Goal: Unclear

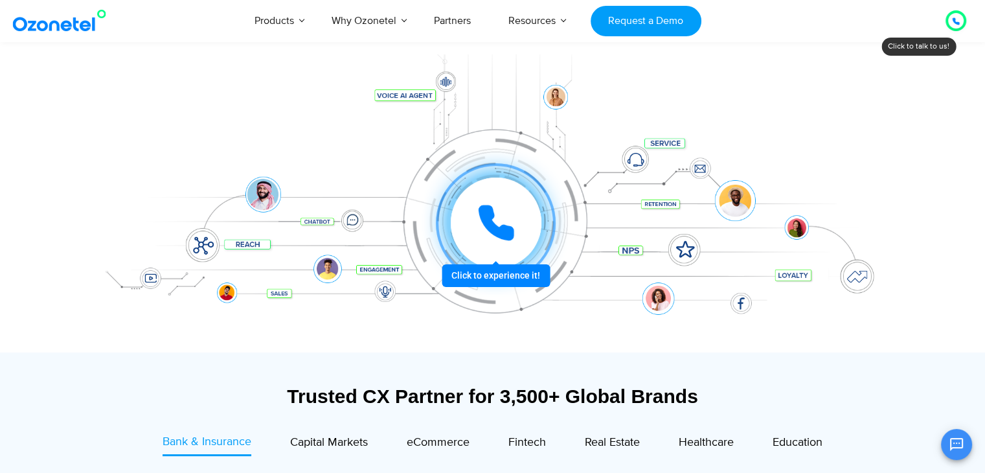
scroll to position [171, 0]
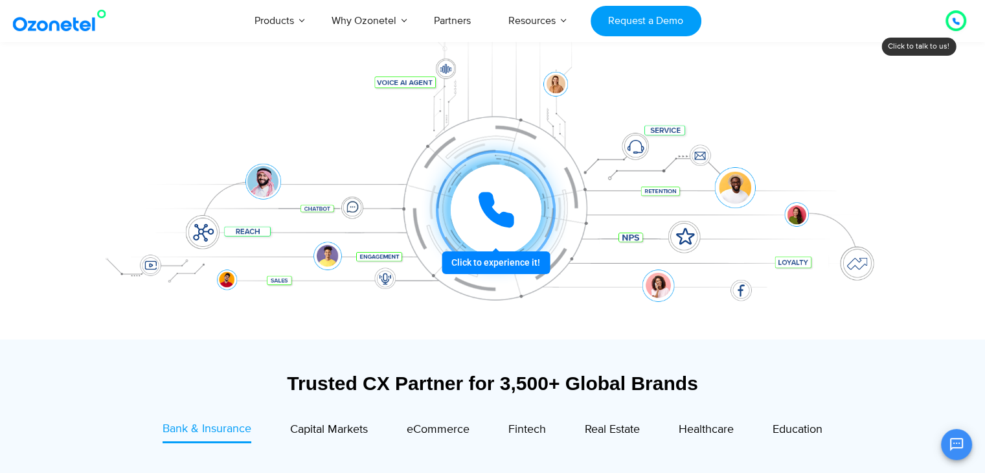
click at [514, 259] on div at bounding box center [496, 210] width 97 height 97
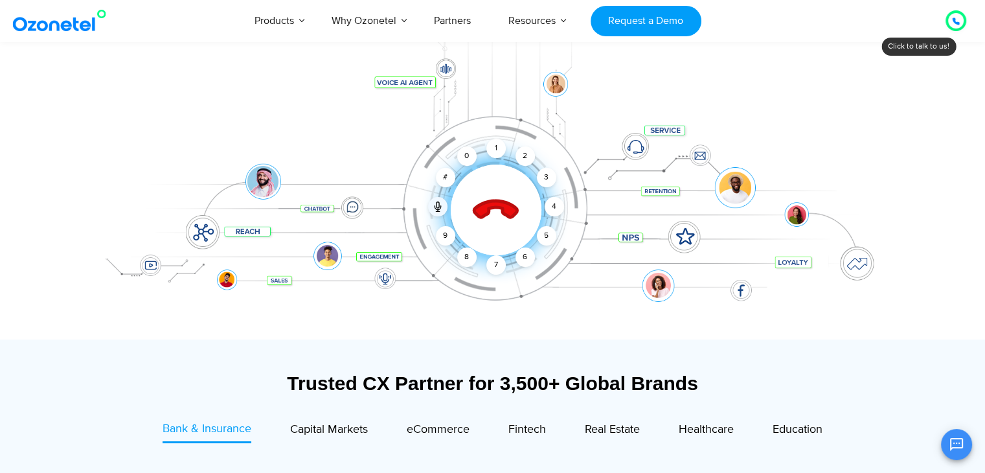
click at [448, 207] on div "Click to end call Call connected 1 2 3 4 5 6 7 8 9 # 0" at bounding box center [496, 184] width 803 height 52
click at [443, 205] on icon at bounding box center [438, 206] width 10 height 10
click at [512, 198] on div at bounding box center [496, 210] width 56 height 56
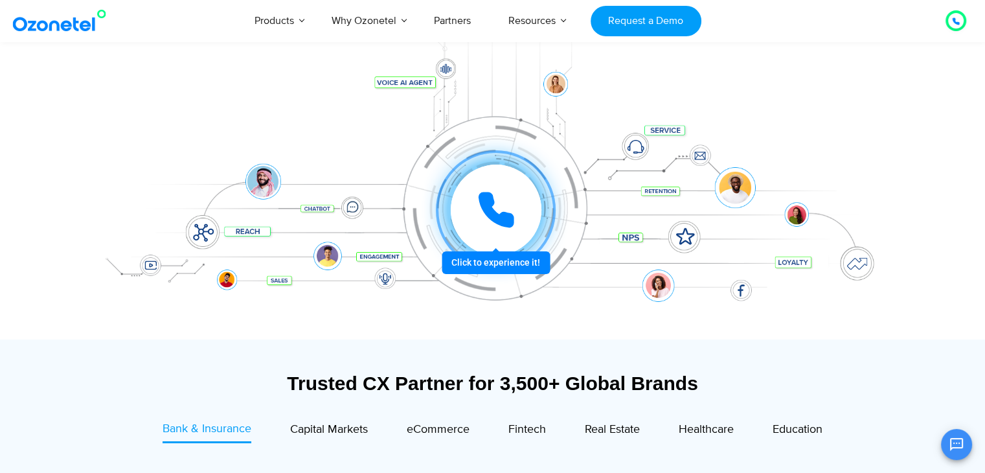
click at [501, 211] on icon at bounding box center [496, 209] width 39 height 39
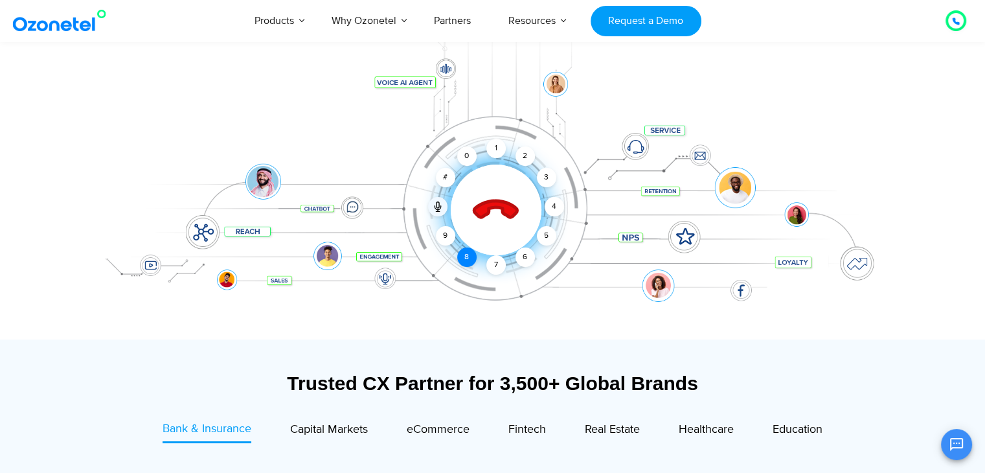
click at [466, 260] on div "8" at bounding box center [466, 256] width 19 height 19
click at [552, 174] on div "3" at bounding box center [545, 177] width 19 height 19
click at [546, 234] on div "5" at bounding box center [545, 235] width 19 height 19
click at [469, 252] on div "8" at bounding box center [466, 256] width 19 height 19
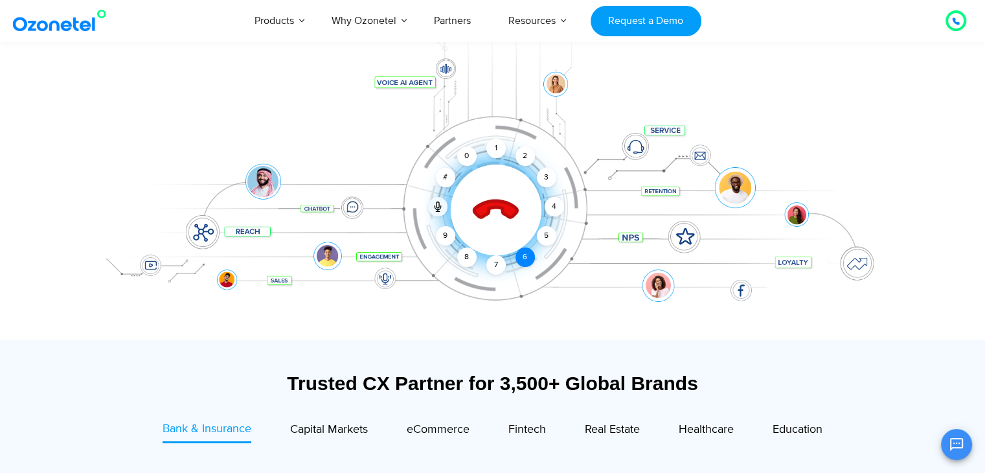
click at [527, 253] on div "6" at bounding box center [525, 256] width 19 height 19
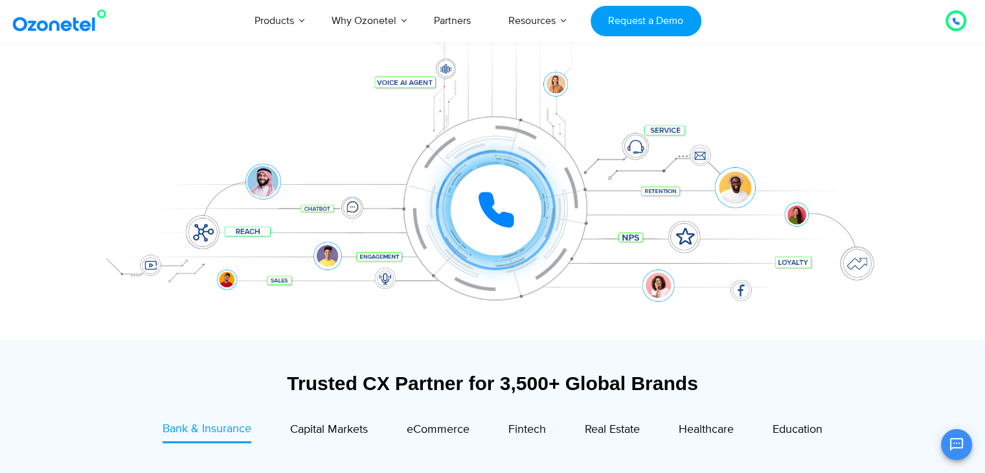
click at [855, 102] on div "Click to experience it! Call ended 1 2 3 4 5 6 7 8 9 # 0" at bounding box center [493, 184] width 810 height 220
click at [501, 211] on icon at bounding box center [496, 209] width 39 height 39
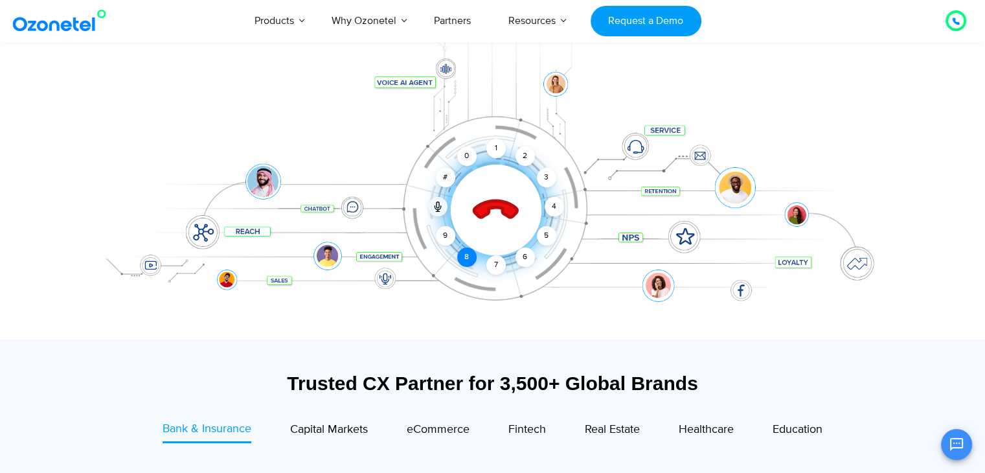
click at [465, 258] on div "8" at bounding box center [466, 256] width 19 height 19
click at [544, 173] on div "3" at bounding box center [545, 177] width 19 height 19
click at [545, 232] on div "5" at bounding box center [545, 235] width 19 height 19
click at [465, 257] on div "8" at bounding box center [466, 256] width 19 height 19
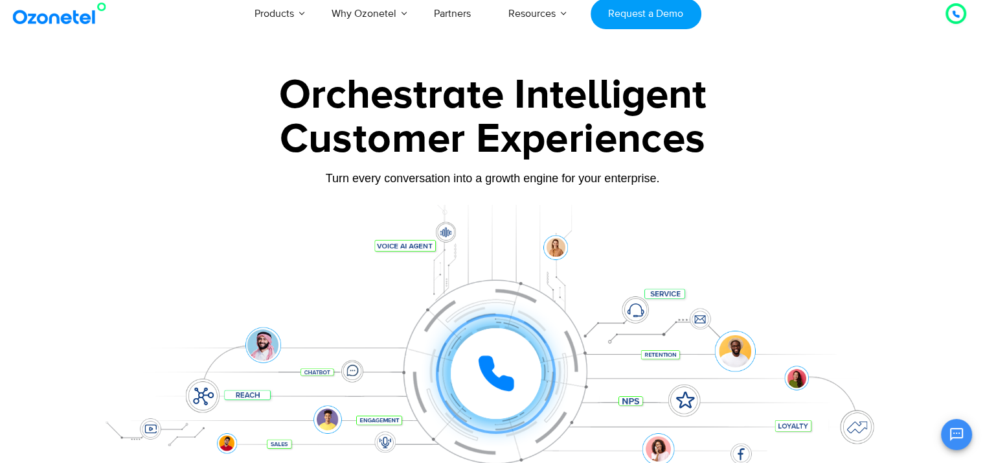
scroll to position [0, 0]
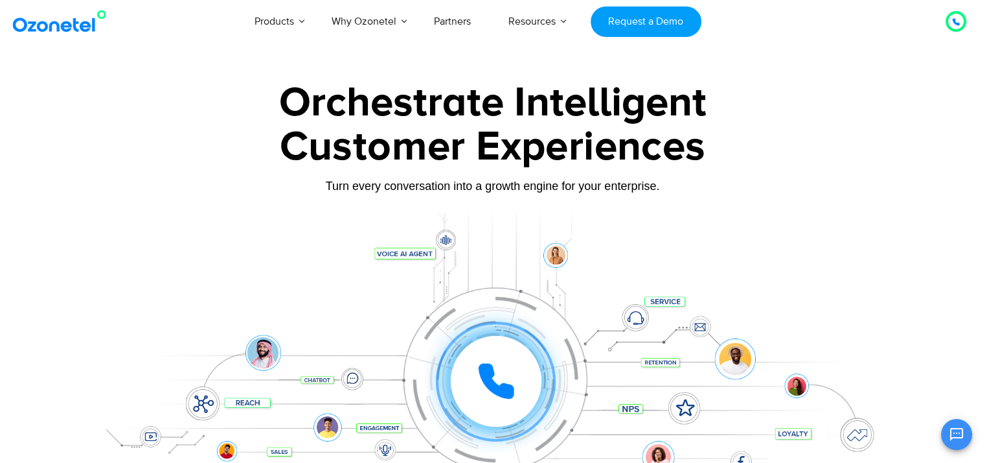
click at [636, 302] on div "Click to experience it! Call ended 1 2 3 4 5 6 7 8 9 # 0" at bounding box center [493, 355] width 810 height 220
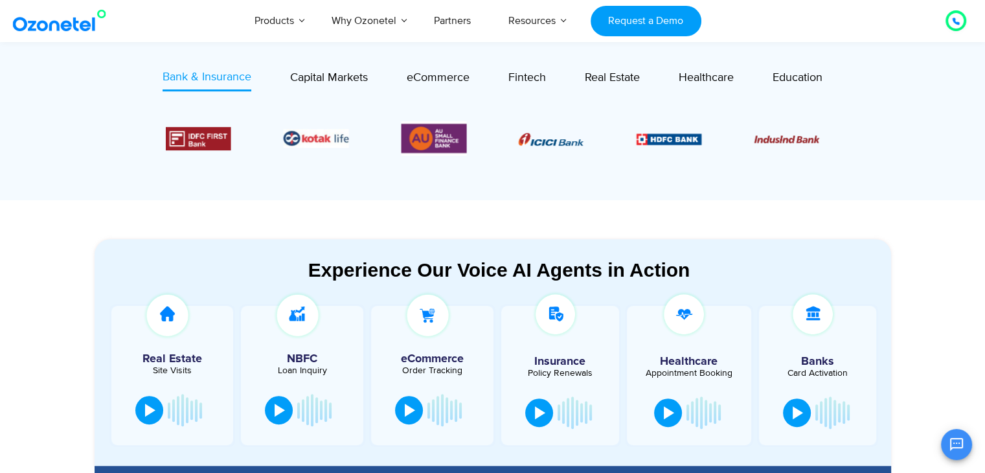
scroll to position [523, 0]
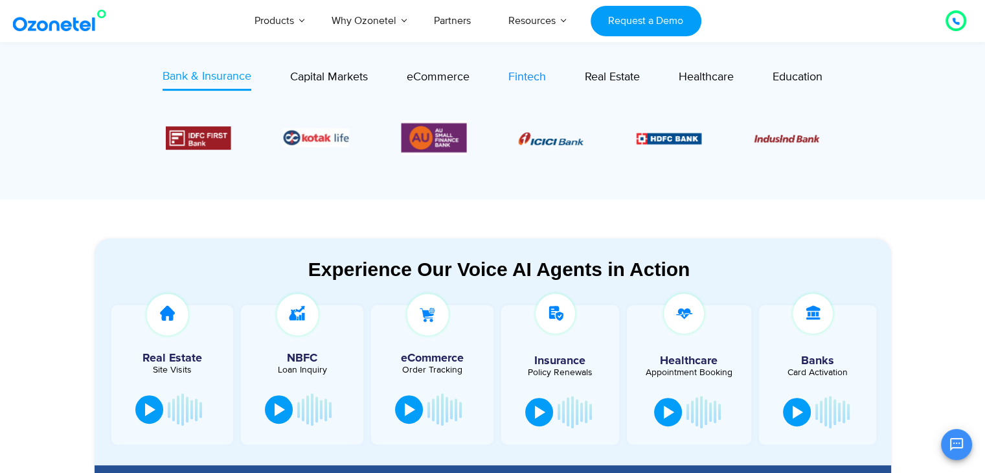
click at [532, 71] on span "Fintech" at bounding box center [528, 77] width 38 height 14
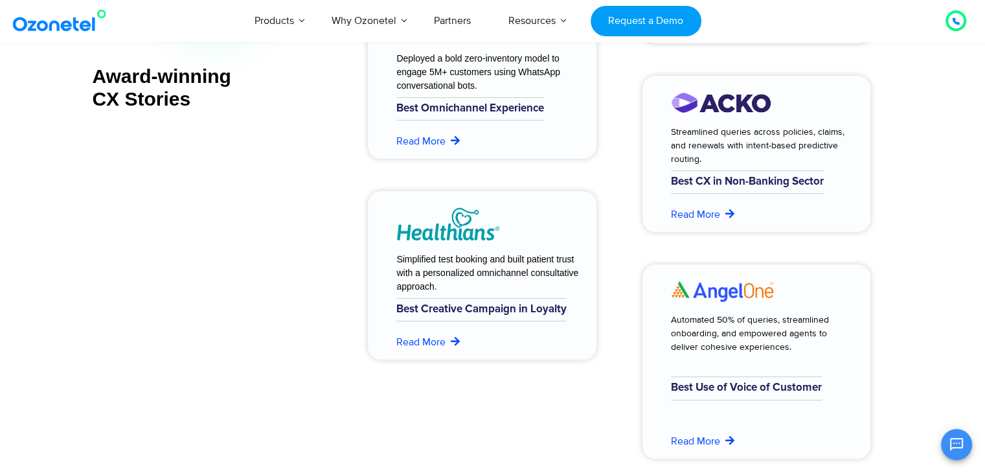
scroll to position [5322, 0]
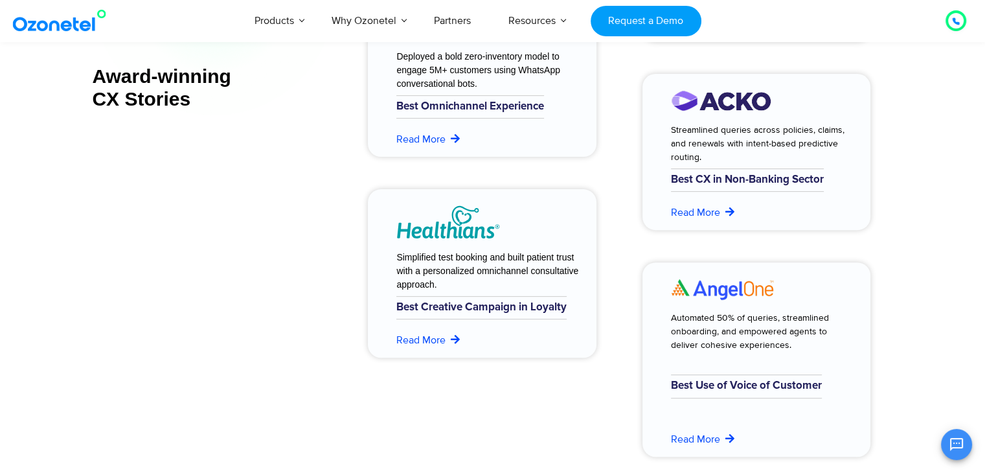
click at [952, 27] on div at bounding box center [956, 21] width 8 height 16
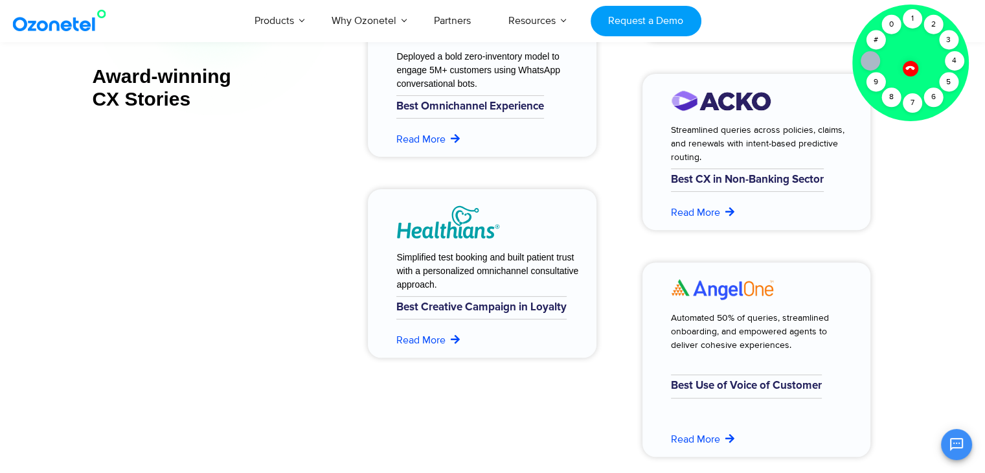
click at [909, 67] on icon at bounding box center [910, 67] width 9 height 9
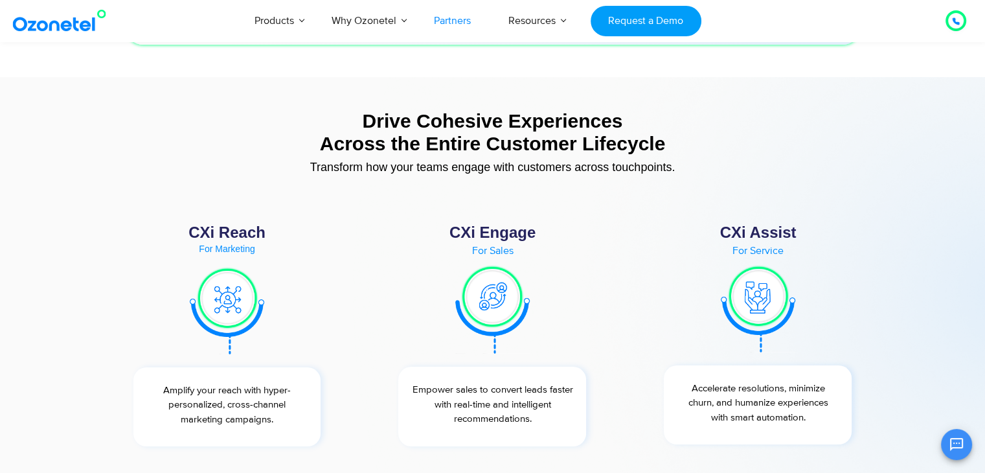
scroll to position [4663, 0]
